Goal: Task Accomplishment & Management: Manage account settings

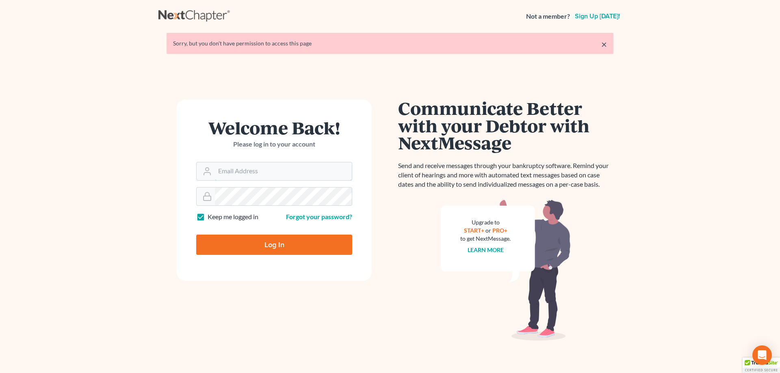
type input "[EMAIL_ADDRESS][DOMAIN_NAME]"
click at [262, 241] on input "Log In" at bounding box center [274, 245] width 156 height 20
type input "Thinking..."
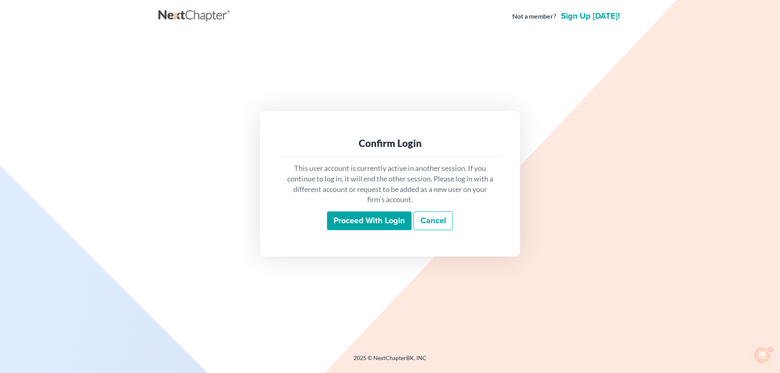
click at [349, 218] on input "Proceed with login" at bounding box center [369, 221] width 84 height 19
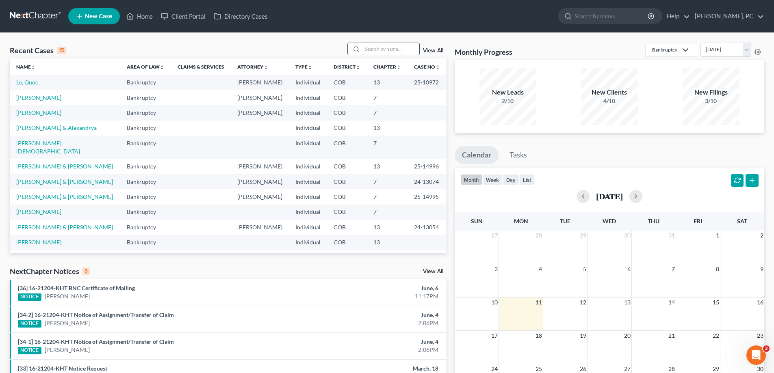
click at [378, 45] on input "search" at bounding box center [390, 49] width 57 height 12
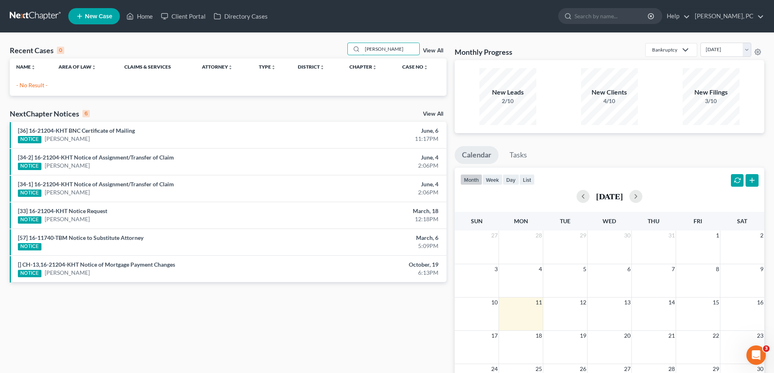
type input "robert thoASm"
click at [431, 50] on link "View All" at bounding box center [433, 51] width 20 height 6
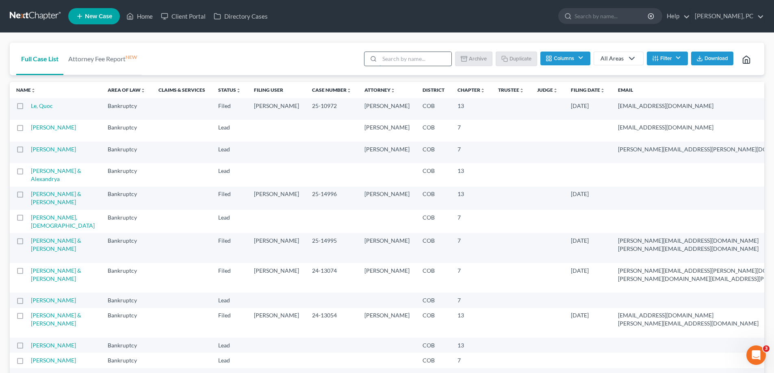
click at [387, 56] on input "search" at bounding box center [415, 59] width 72 height 14
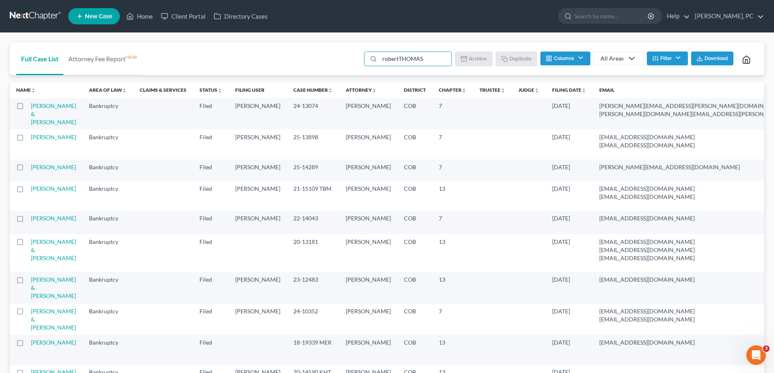
type input "robert THOMAS"
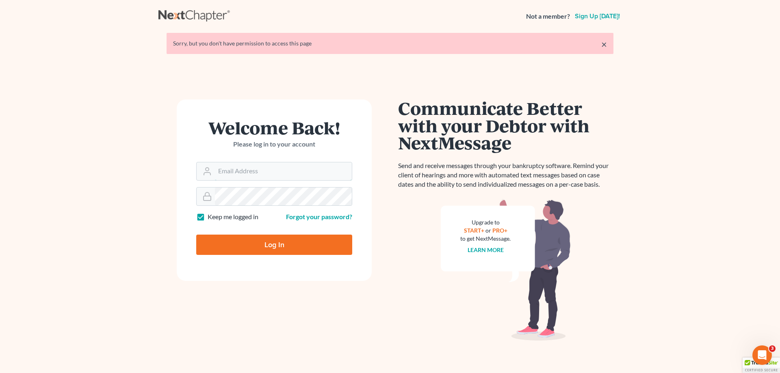
type input "[EMAIL_ADDRESS][DOMAIN_NAME]"
click at [276, 242] on input "Log In" at bounding box center [274, 245] width 156 height 20
type input "Thinking..."
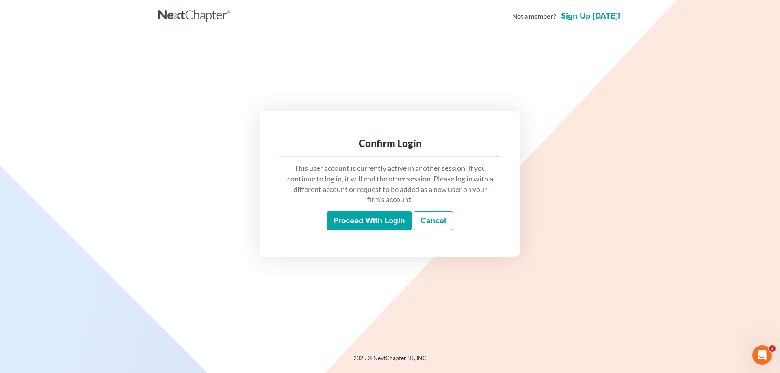
click at [342, 222] on input "Proceed with login" at bounding box center [369, 221] width 84 height 19
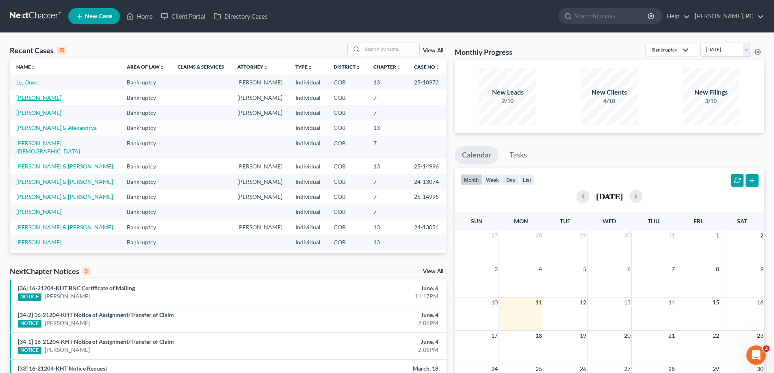
click at [44, 95] on link "[PERSON_NAME]" at bounding box center [38, 97] width 45 height 7
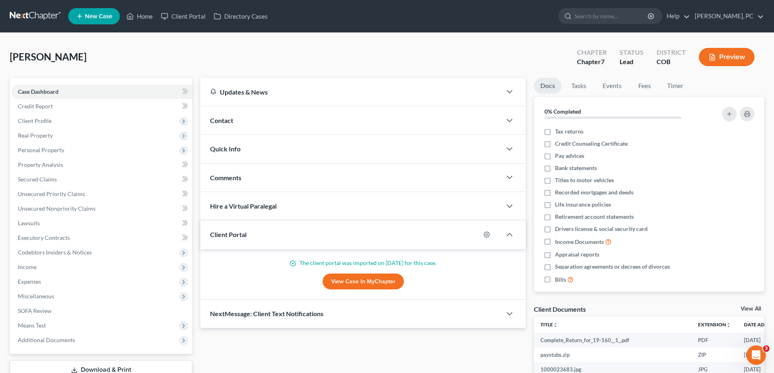
click at [343, 279] on link "View Case in MyChapter" at bounding box center [362, 282] width 81 height 16
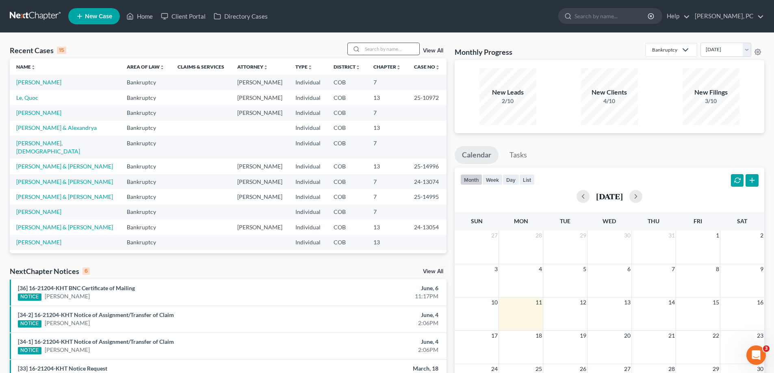
click at [371, 49] on input "search" at bounding box center [390, 49] width 57 height 12
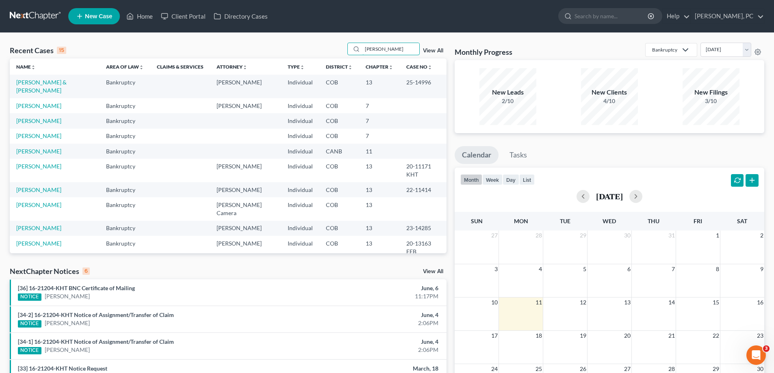
type input "robert thomas"
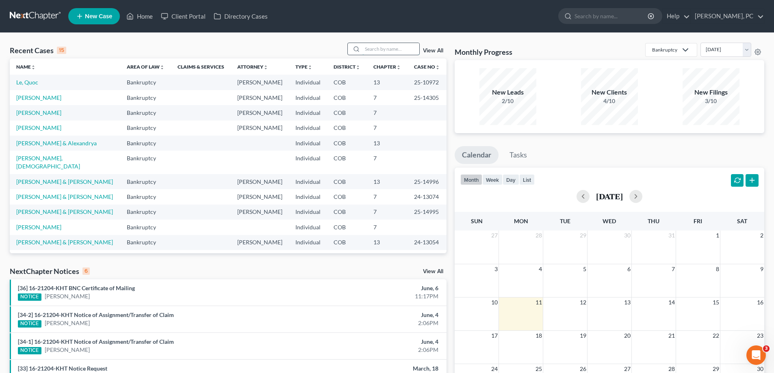
click at [373, 51] on input "search" at bounding box center [390, 49] width 57 height 12
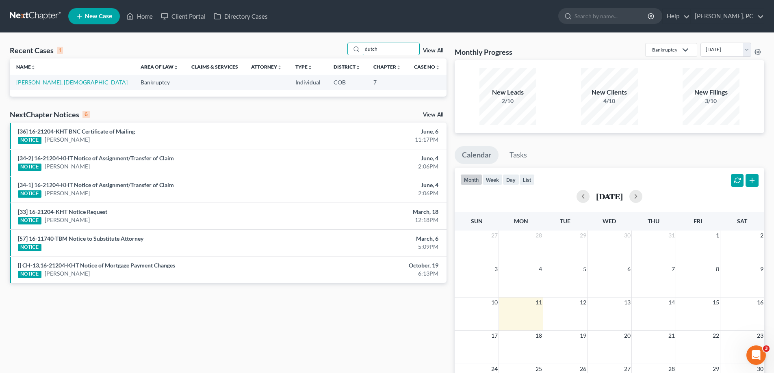
type input "dutch"
click at [37, 82] on link "[PERSON_NAME], [DEMOGRAPHIC_DATA]" at bounding box center [71, 82] width 111 height 7
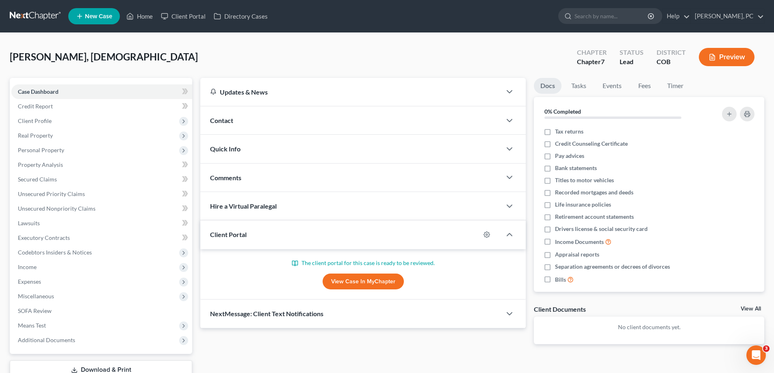
click at [360, 280] on link "View Case in MyChapter" at bounding box center [362, 282] width 81 height 16
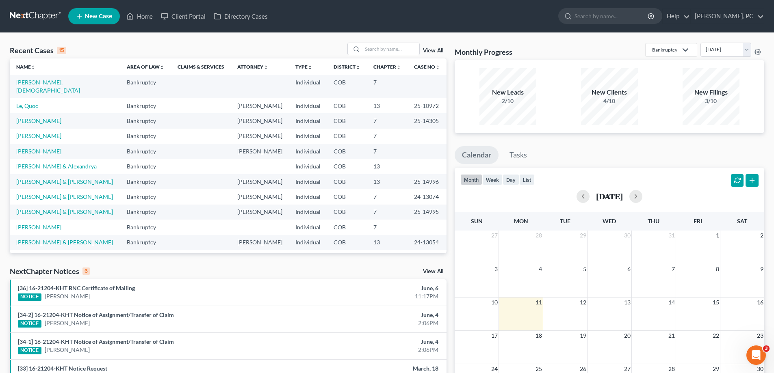
click at [437, 49] on link "View All" at bounding box center [433, 51] width 20 height 6
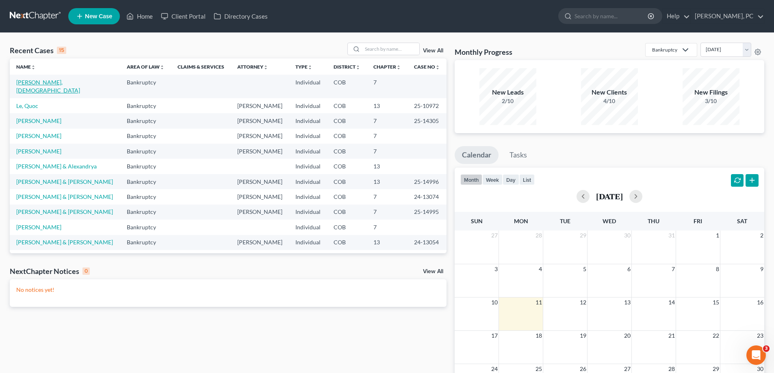
click at [52, 80] on link "[PERSON_NAME], [DEMOGRAPHIC_DATA]" at bounding box center [48, 86] width 64 height 15
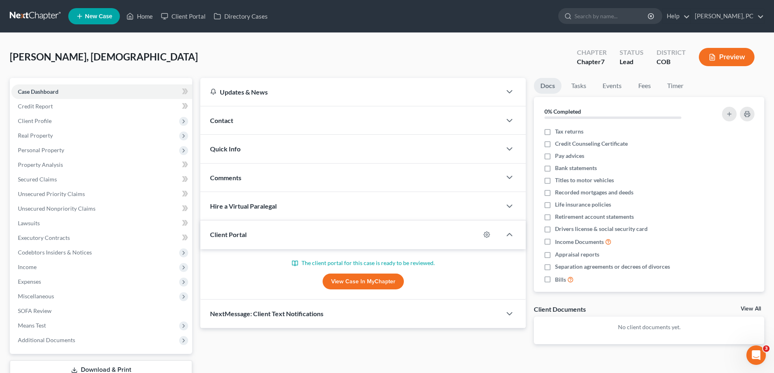
click at [341, 279] on link "View Case in MyChapter" at bounding box center [362, 282] width 81 height 16
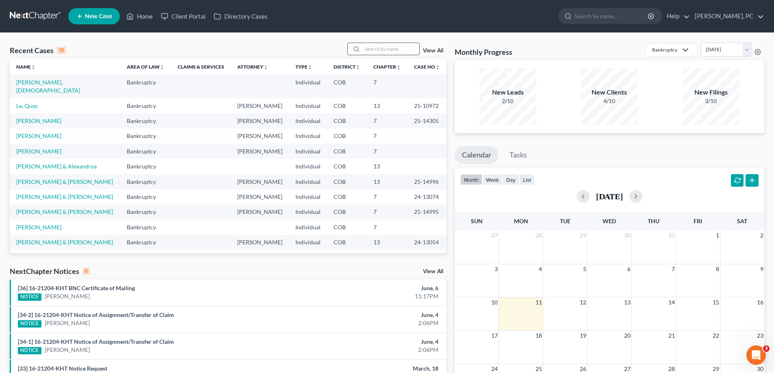
click at [389, 48] on input "search" at bounding box center [390, 49] width 57 height 12
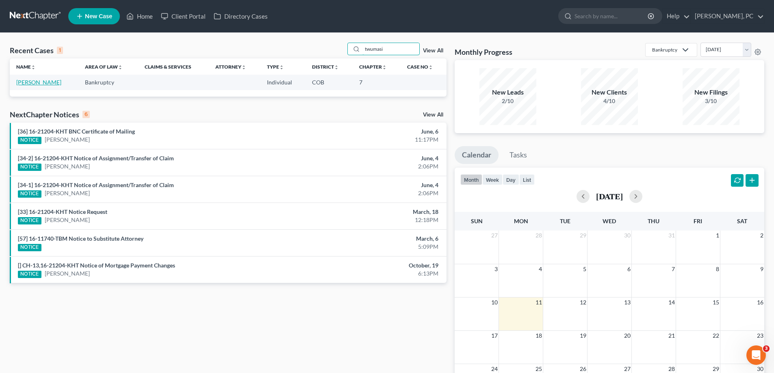
type input "twumasi"
click at [44, 83] on link "[PERSON_NAME]" at bounding box center [38, 82] width 45 height 7
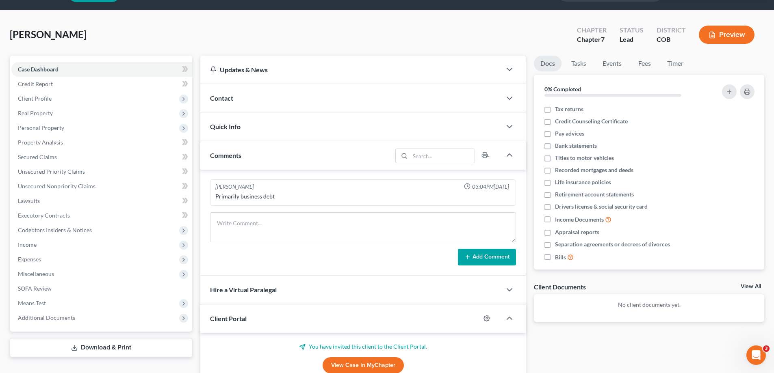
scroll to position [41, 0]
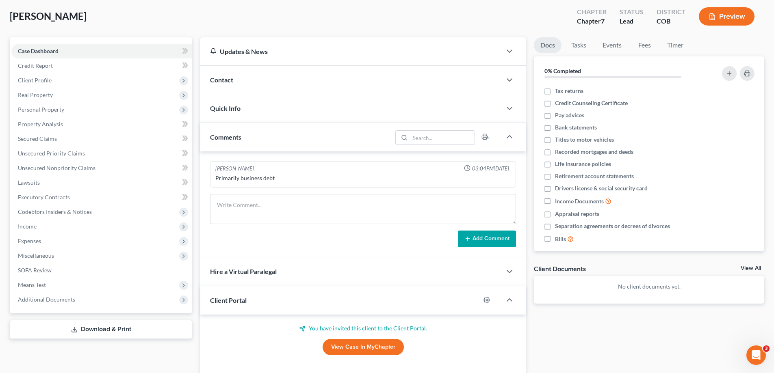
click at [352, 342] on link "View Case in MyChapter" at bounding box center [362, 347] width 81 height 16
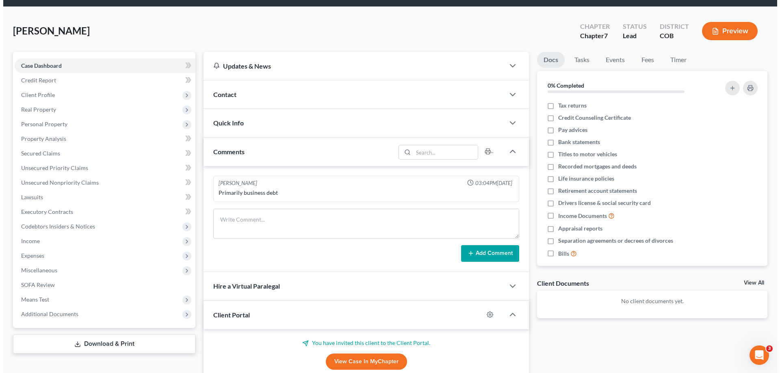
scroll to position [0, 0]
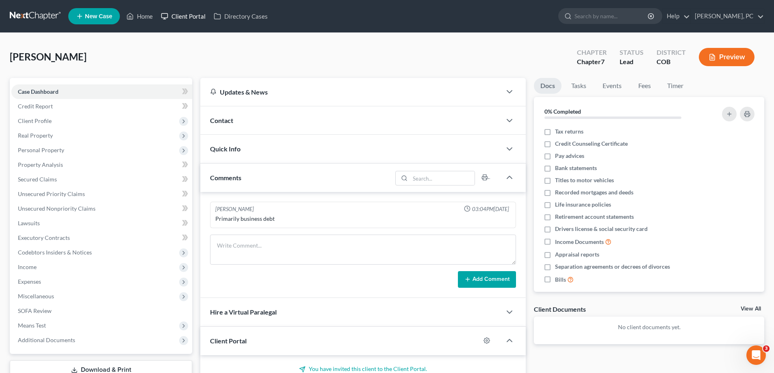
click at [186, 15] on link "Client Portal" at bounding box center [183, 16] width 53 height 15
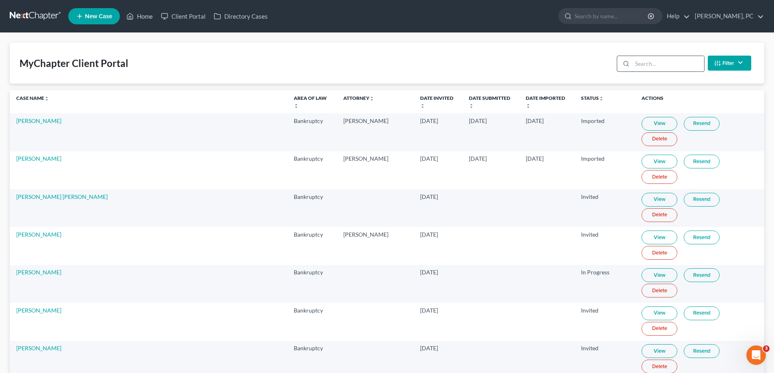
click at [645, 64] on input "search" at bounding box center [668, 63] width 72 height 15
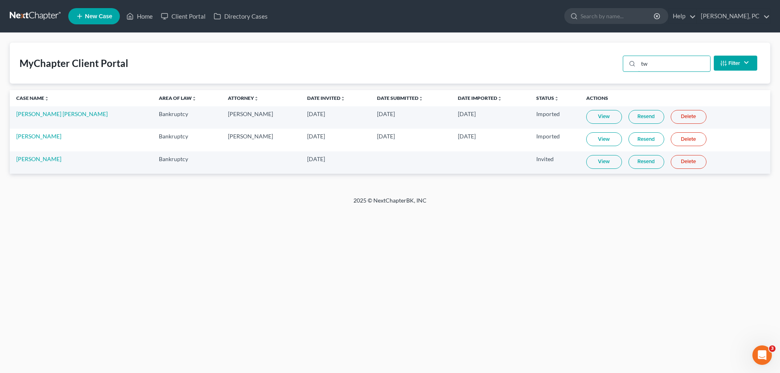
type input "tw"
click at [628, 161] on link "Resend" at bounding box center [646, 162] width 36 height 14
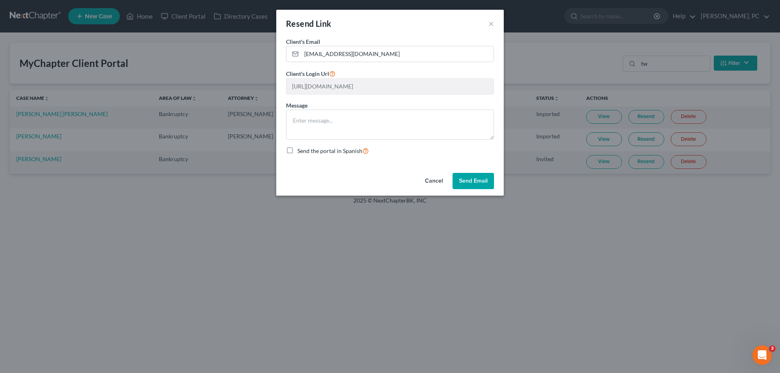
click at [473, 177] on button "Send Email" at bounding box center [472, 181] width 41 height 16
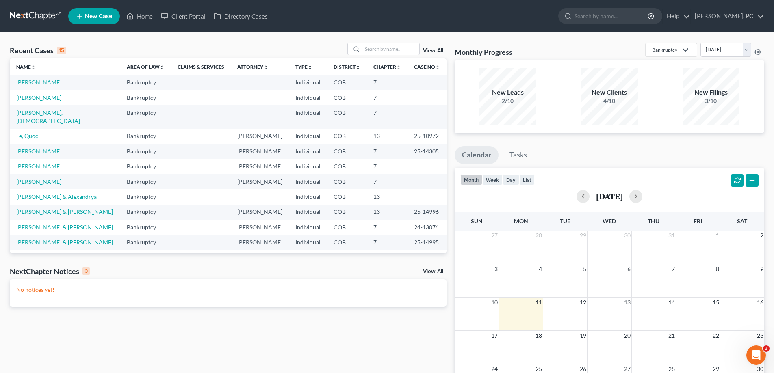
click at [430, 49] on link "View All" at bounding box center [433, 51] width 20 height 6
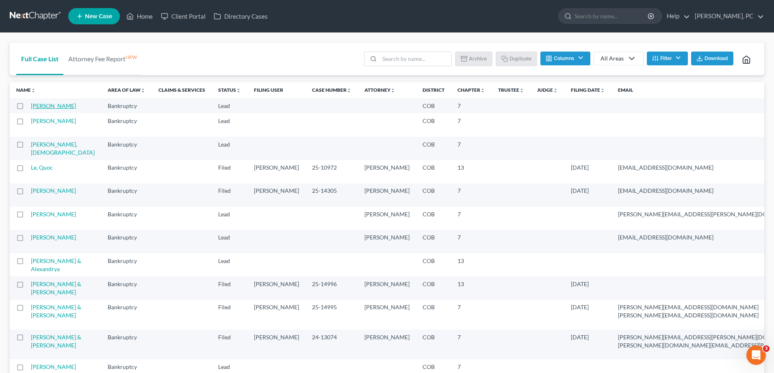
click at [39, 109] on link "[PERSON_NAME]" at bounding box center [53, 105] width 45 height 7
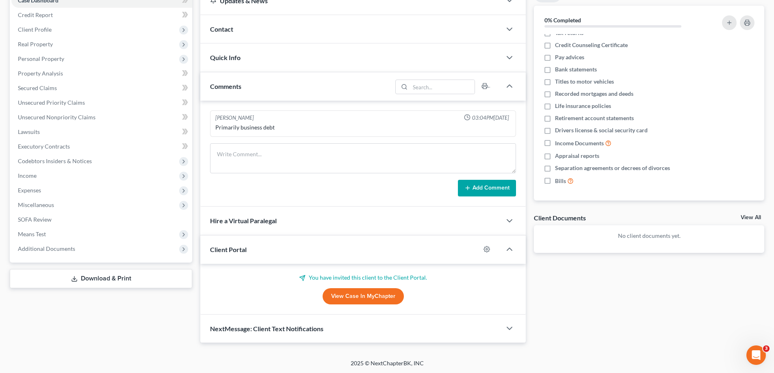
scroll to position [92, 0]
click at [352, 291] on link "View Case in MyChapter" at bounding box center [362, 296] width 81 height 16
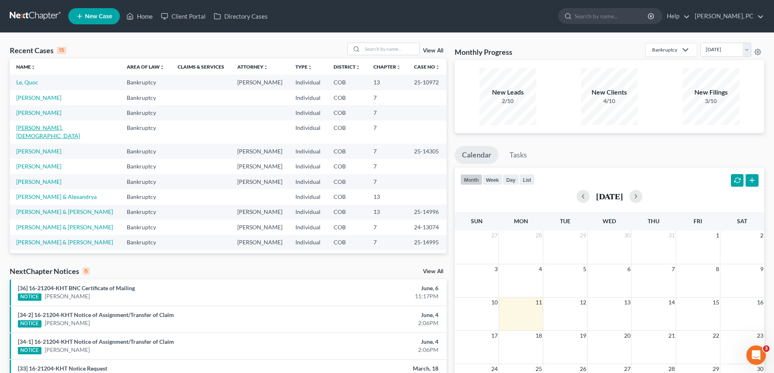
click at [41, 127] on link "[PERSON_NAME], [DEMOGRAPHIC_DATA]" at bounding box center [48, 131] width 64 height 15
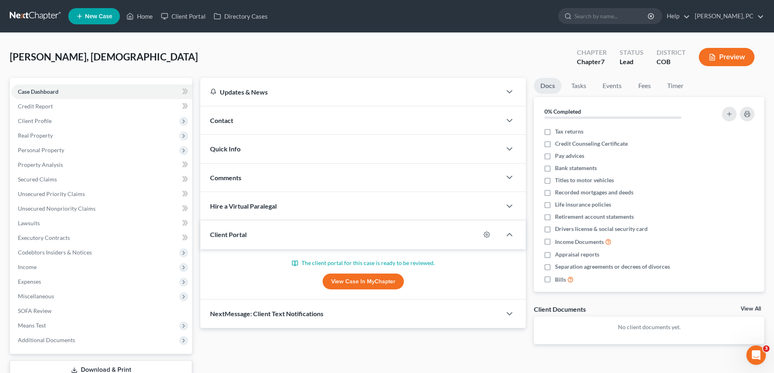
click at [355, 284] on link "View Case in MyChapter" at bounding box center [362, 282] width 81 height 16
